Goal: Task Accomplishment & Management: Manage account settings

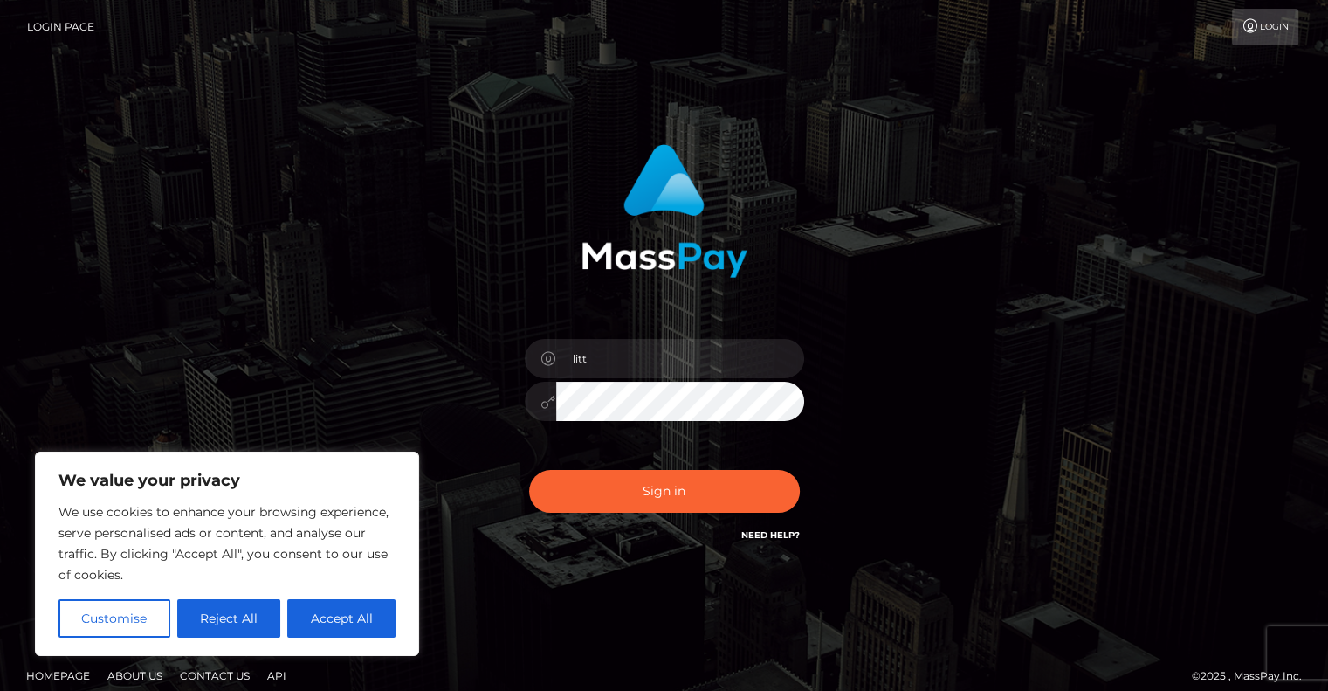
type input "[EMAIL_ADDRESS][DOMAIN_NAME]"
click at [529, 470] on button "Sign in" at bounding box center [664, 491] width 271 height 43
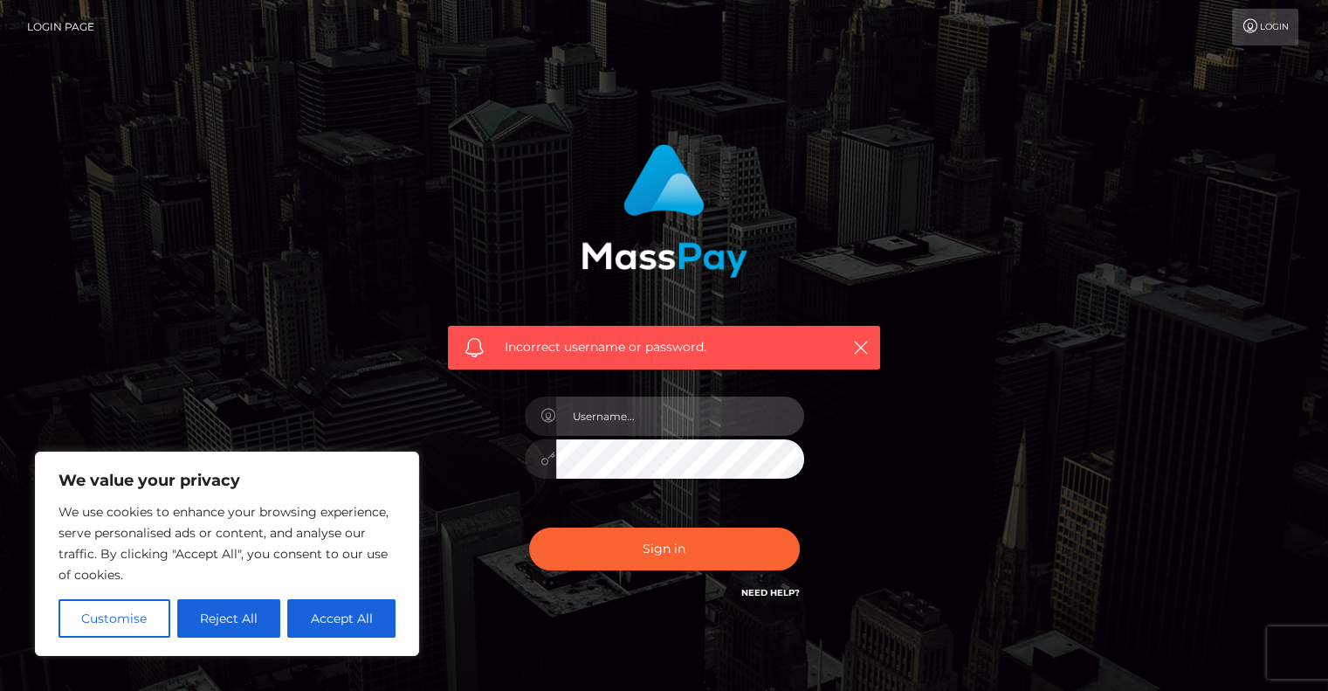
click at [638, 419] on input "text" at bounding box center [680, 416] width 248 height 39
type input "[EMAIL_ADDRESS][DOMAIN_NAME]"
click at [529, 528] on button "Sign in" at bounding box center [664, 549] width 271 height 43
click at [66, 24] on link "Login Page" at bounding box center [60, 27] width 67 height 37
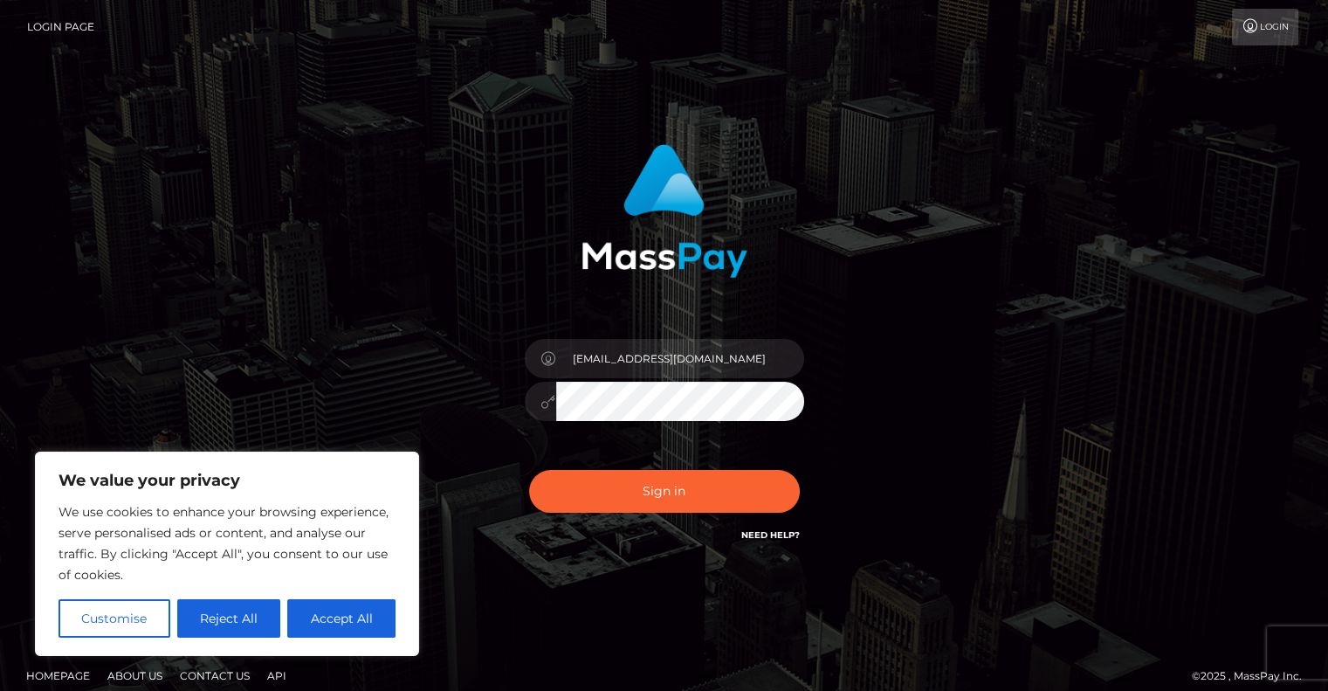
click at [1272, 27] on link "Login" at bounding box center [1265, 27] width 66 height 37
click at [603, 362] on input "text" at bounding box center [680, 358] width 248 height 39
type input "[EMAIL_ADDRESS][DOMAIN_NAME]"
click at [529, 470] on button "Sign in" at bounding box center [664, 491] width 271 height 43
click at [583, 357] on input "text" at bounding box center [680, 358] width 248 height 39
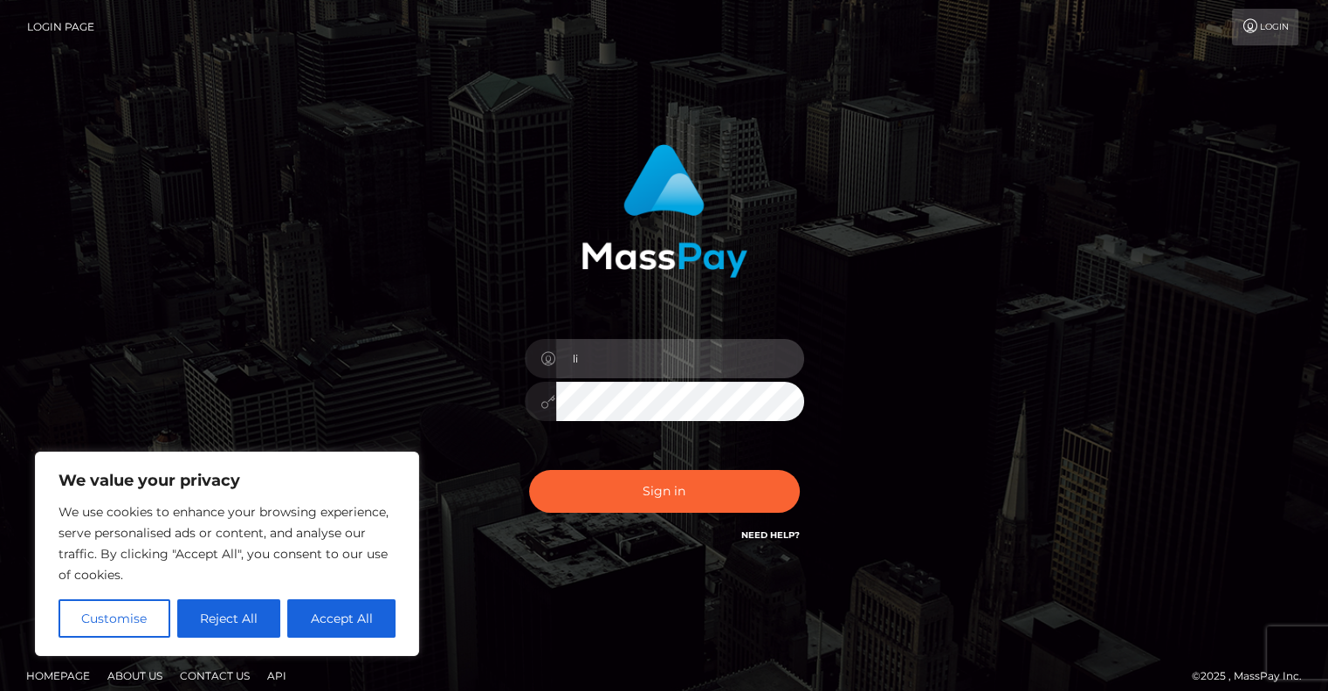
type input "little.miss.j@hotmail.com"
click at [529, 470] on button "Sign in" at bounding box center [664, 491] width 271 height 43
